Goal: Task Accomplishment & Management: Manage account settings

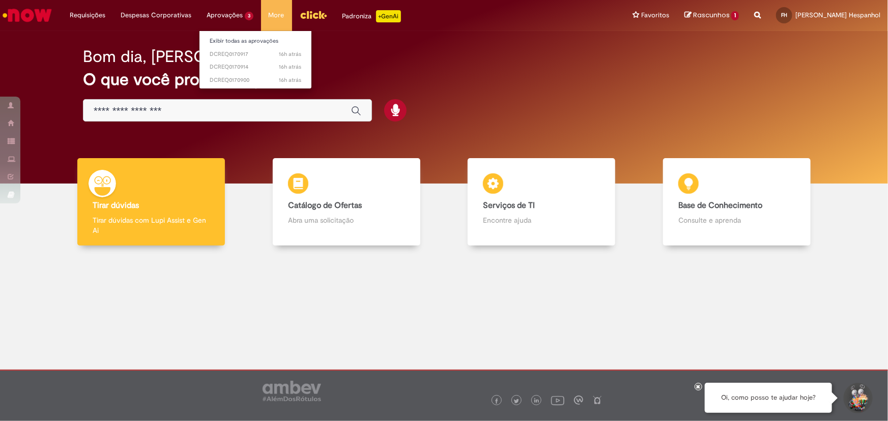
click at [234, 13] on li "Aprovações 3 Exibir todas as aprovações 16h atrás 16 horas atrás DCREQ0170917 1…" at bounding box center [230, 15] width 62 height 31
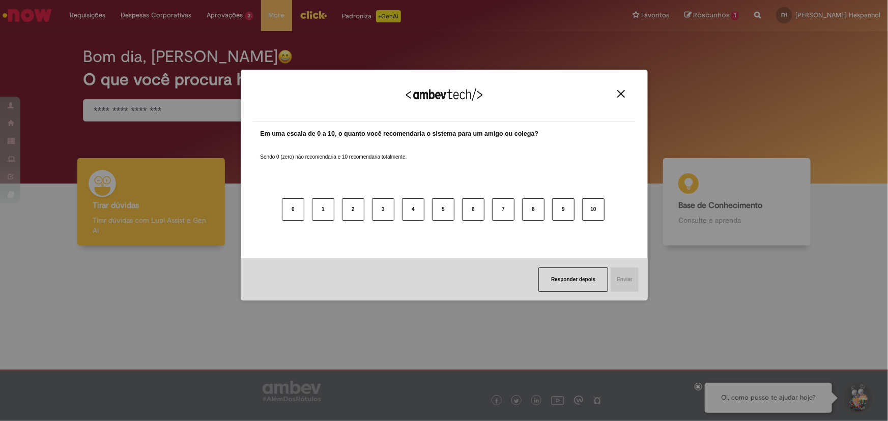
click at [645, 97] on div "Agradecemos seu feedback! Em uma escala de 0 a 10, o quanto você recomendaria o…" at bounding box center [444, 186] width 407 height 232
click at [625, 96] on button "Close" at bounding box center [621, 94] width 14 height 9
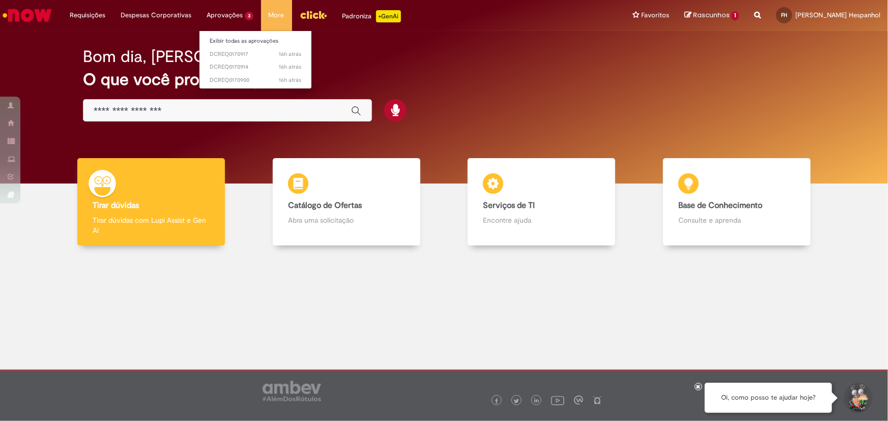
click at [238, 13] on li "Aprovações 3 Exibir todas as aprovações 16h atrás 16 horas atrás DCREQ0170917 1…" at bounding box center [230, 15] width 62 height 31
click at [232, 51] on span "16h atrás 16 horas atrás DCREQ0170917" at bounding box center [256, 54] width 92 height 8
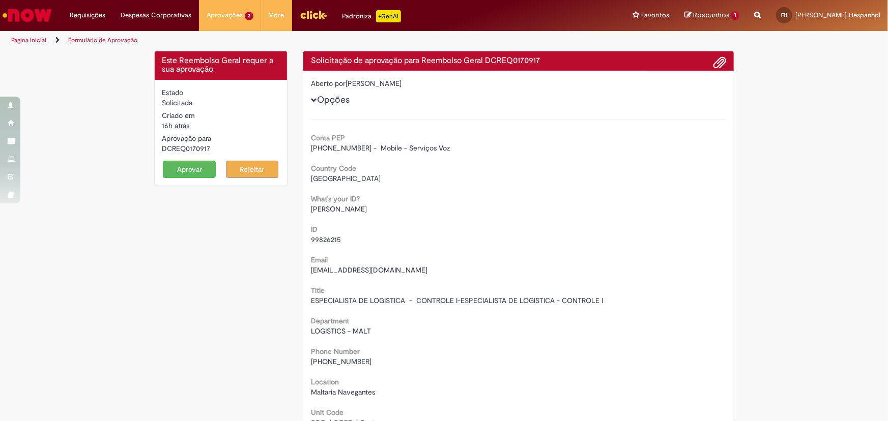
click at [195, 175] on button "Aprovar" at bounding box center [189, 169] width 53 height 17
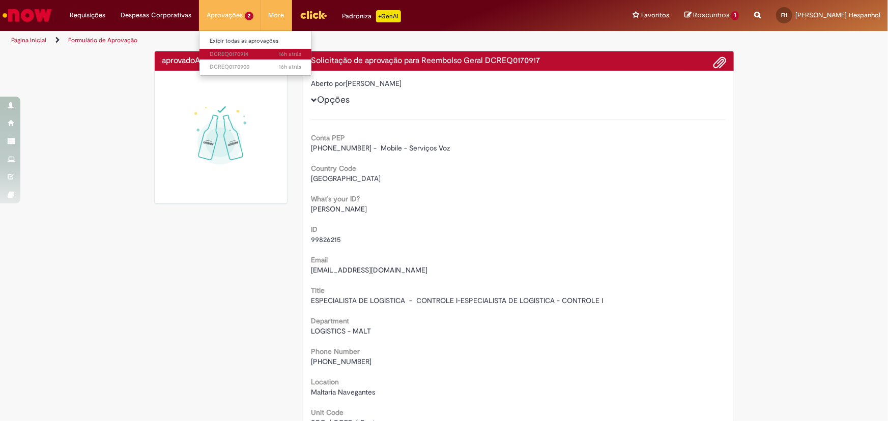
click at [219, 51] on span "16h atrás 16 horas atrás DCREQ0170914" at bounding box center [256, 54] width 92 height 8
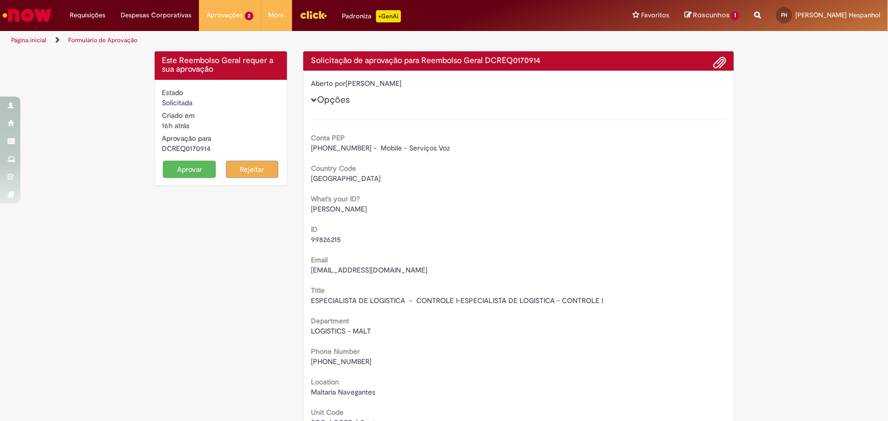
click at [170, 167] on button "Aprovar" at bounding box center [189, 169] width 53 height 17
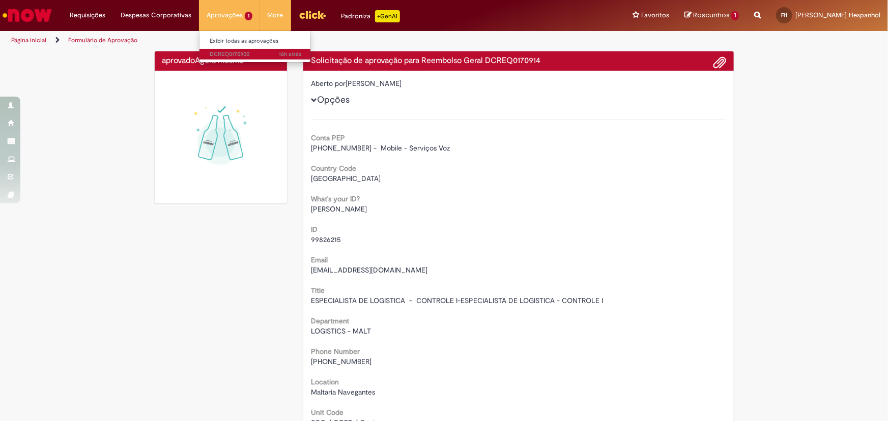
click at [228, 53] on span "16h atrás 16 horas atrás DCREQ0170900" at bounding box center [256, 54] width 92 height 8
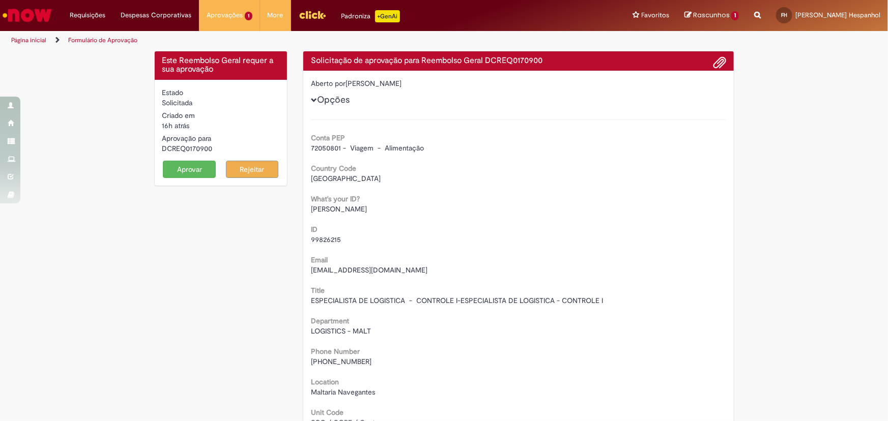
click at [187, 173] on button "Aprovar" at bounding box center [189, 169] width 53 height 17
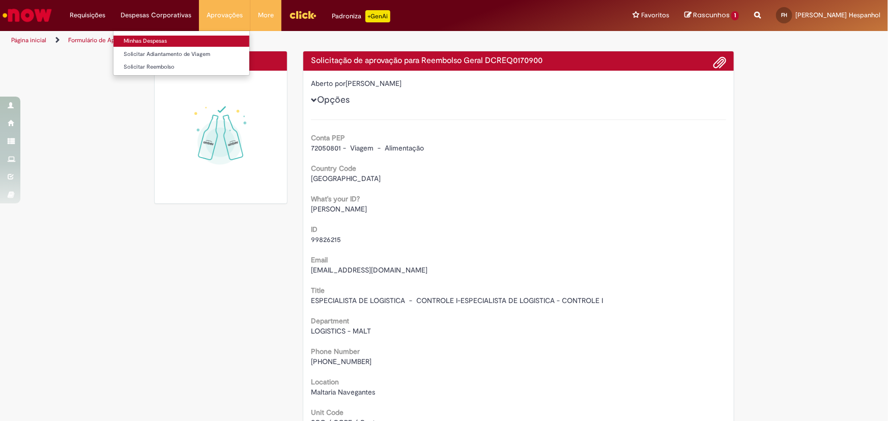
click at [151, 41] on link "Minhas Despesas" at bounding box center [181, 41] width 136 height 11
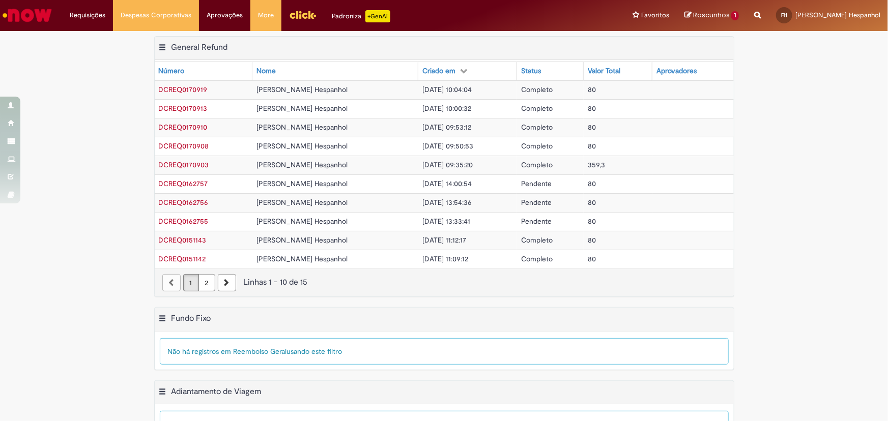
click at [188, 164] on span "DCREQ0170903" at bounding box center [184, 164] width 50 height 9
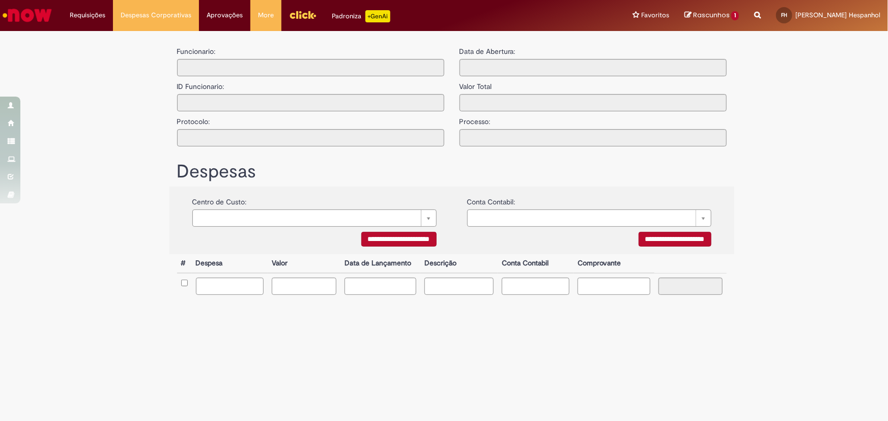
type input "**********"
